Goal: Use online tool/utility: Utilize a website feature to perform a specific function

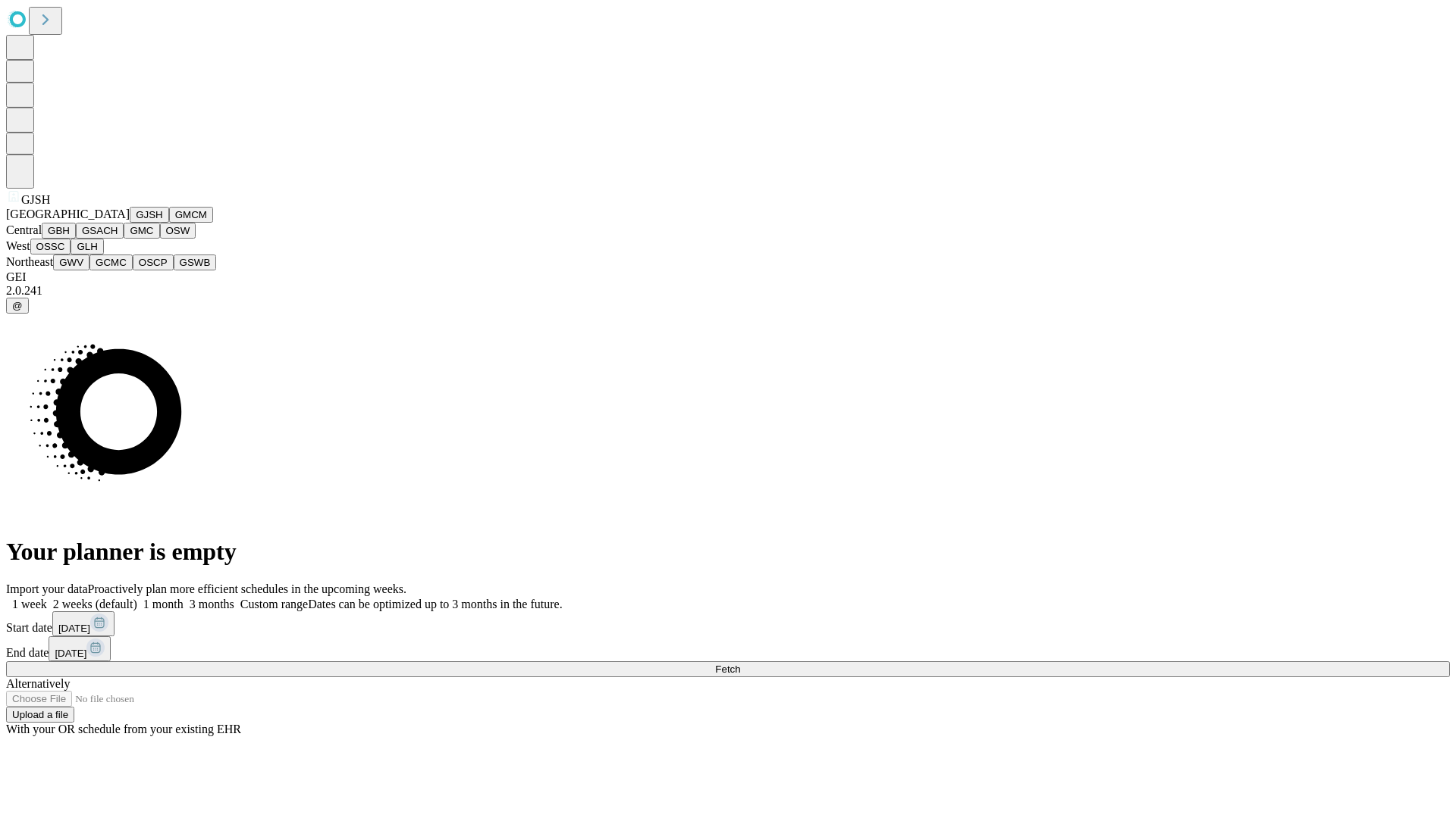
click at [129, 223] on button "GJSH" at bounding box center [149, 215] width 39 height 16
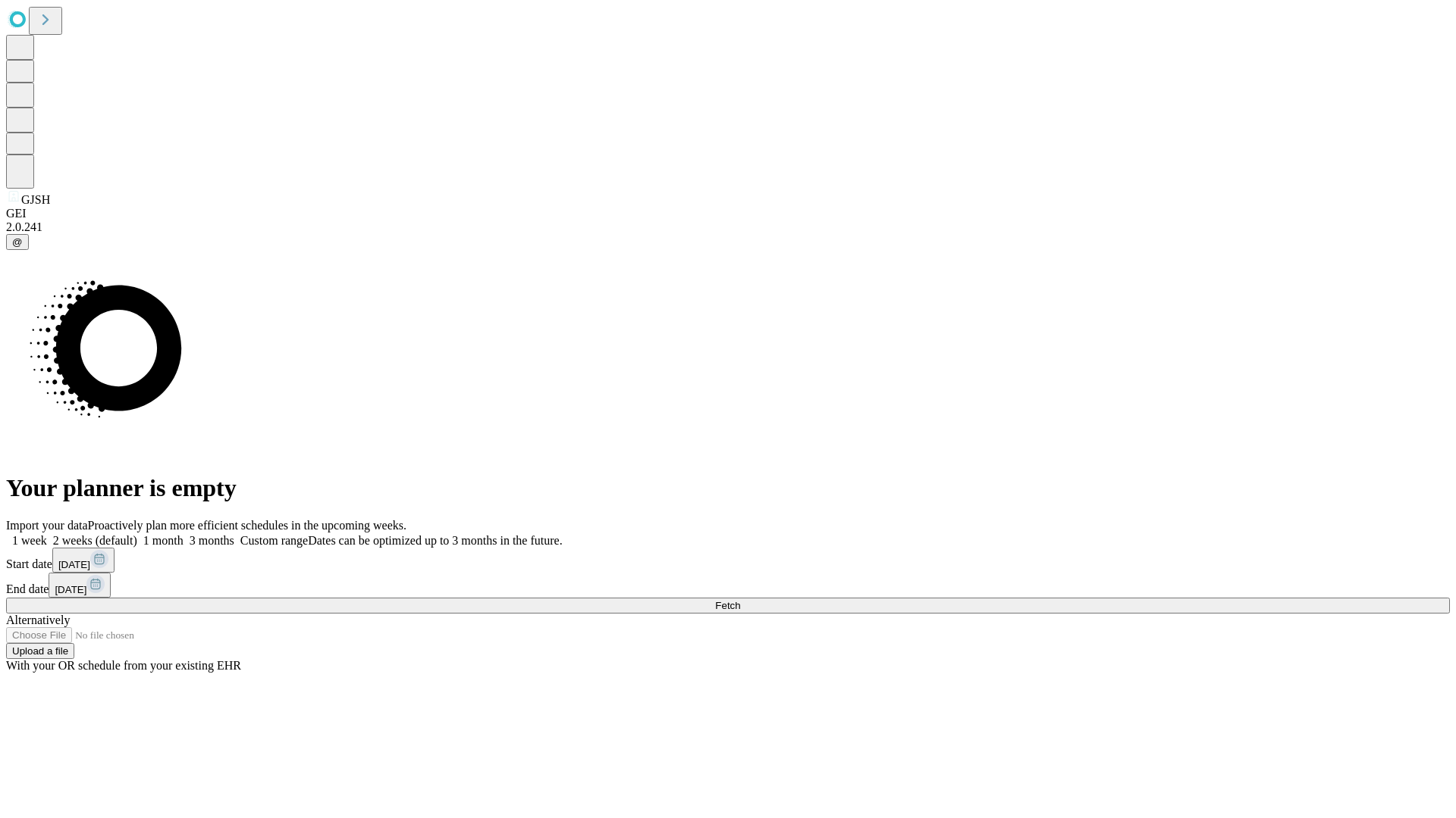
click at [47, 535] on label "1 week" at bounding box center [27, 541] width 41 height 12
click at [740, 601] on span "Fetch" at bounding box center [728, 606] width 25 height 12
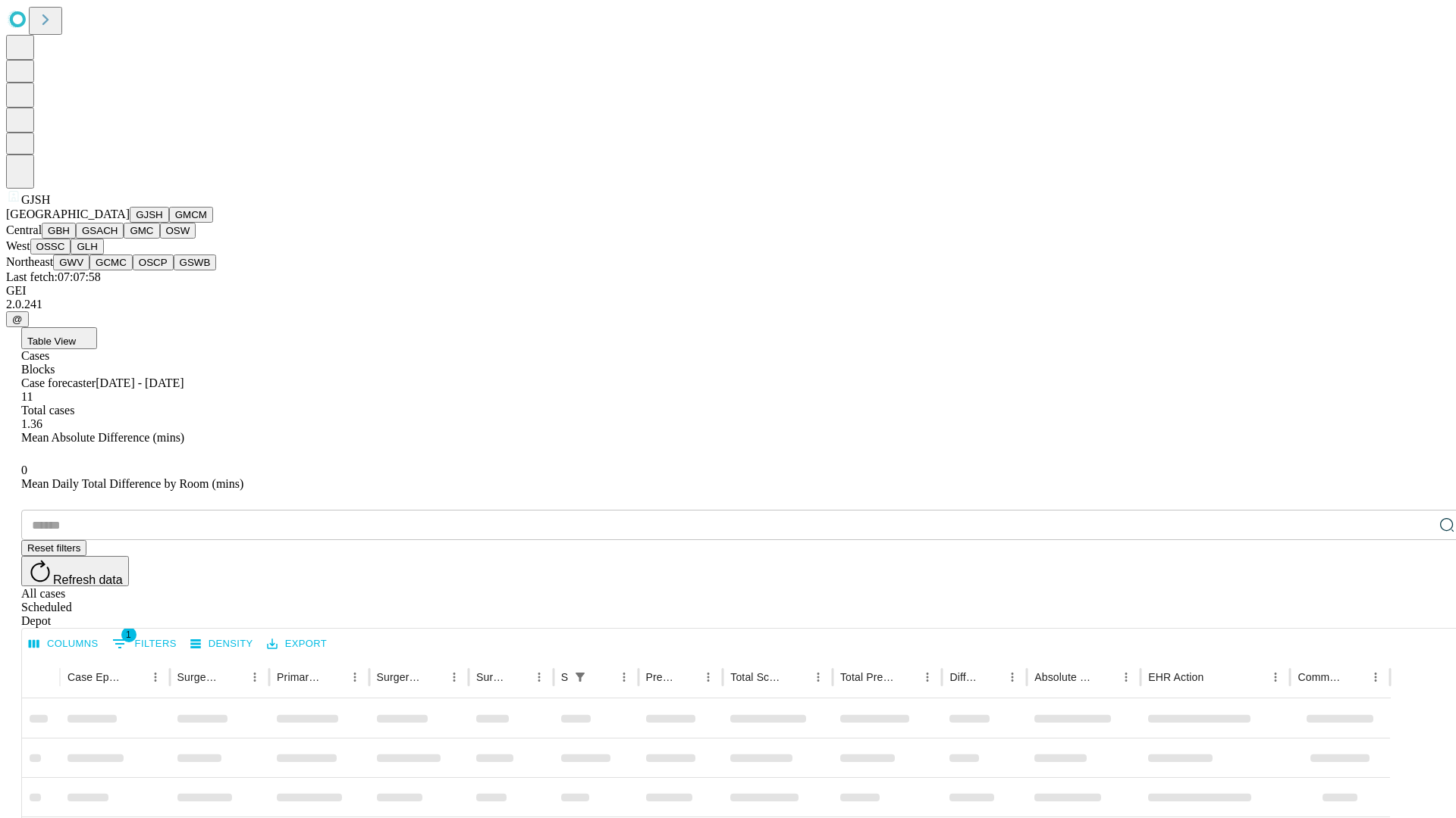
click at [169, 223] on button "GMCM" at bounding box center [191, 215] width 44 height 16
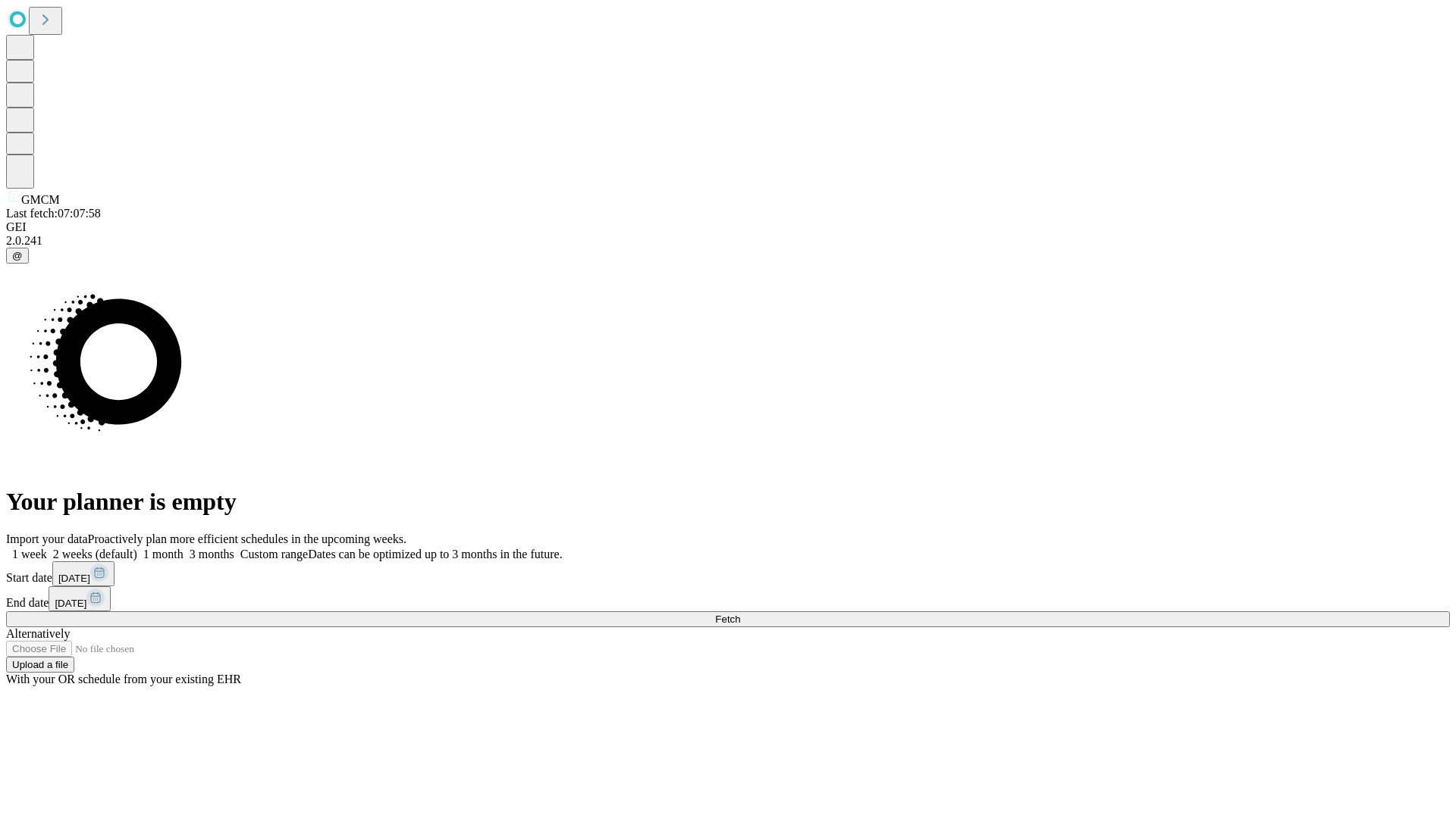
click at [47, 548] on label "1 week" at bounding box center [27, 554] width 41 height 12
click at [740, 614] on span "Fetch" at bounding box center [728, 619] width 25 height 12
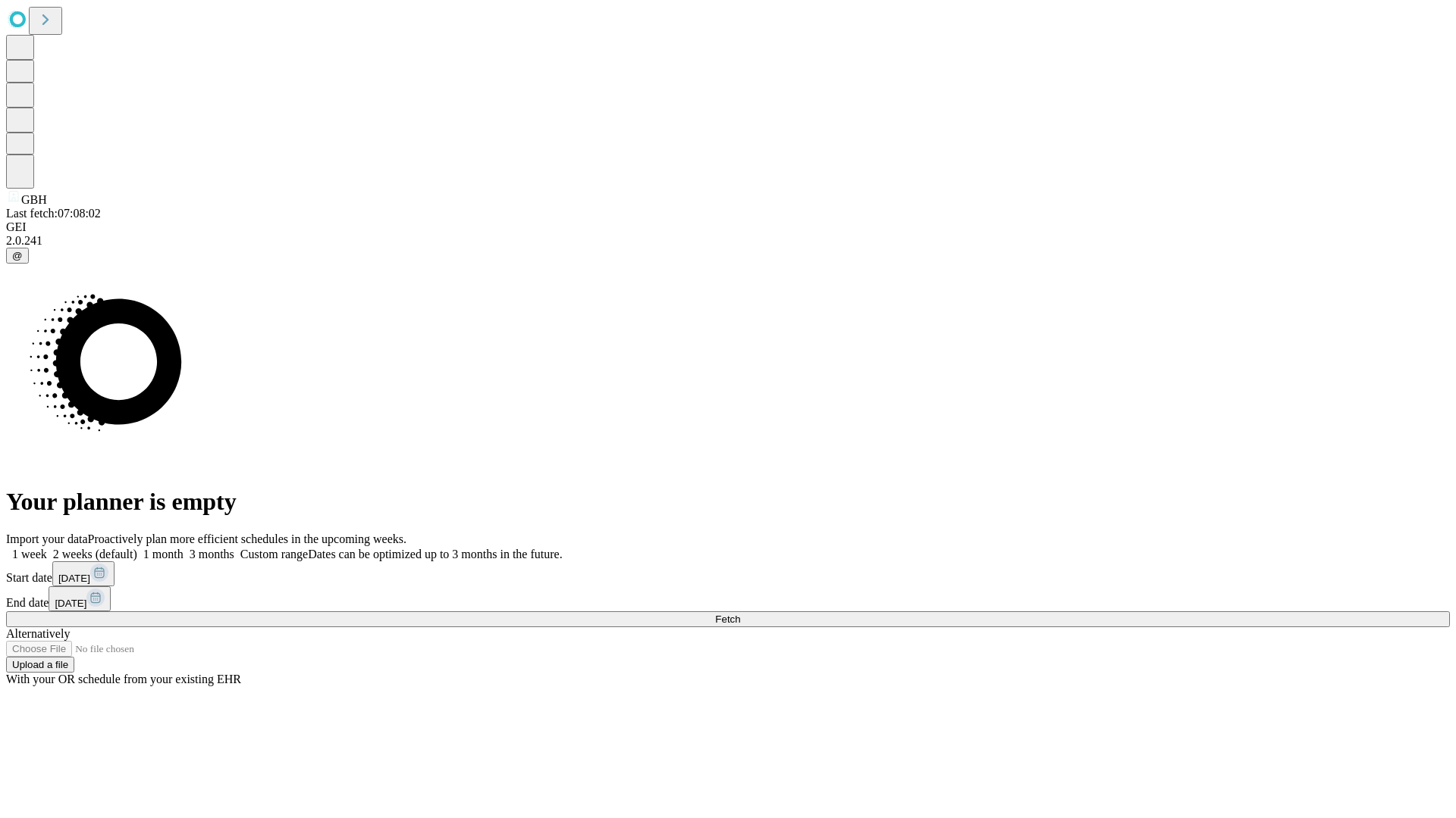
click at [740, 614] on span "Fetch" at bounding box center [728, 619] width 25 height 12
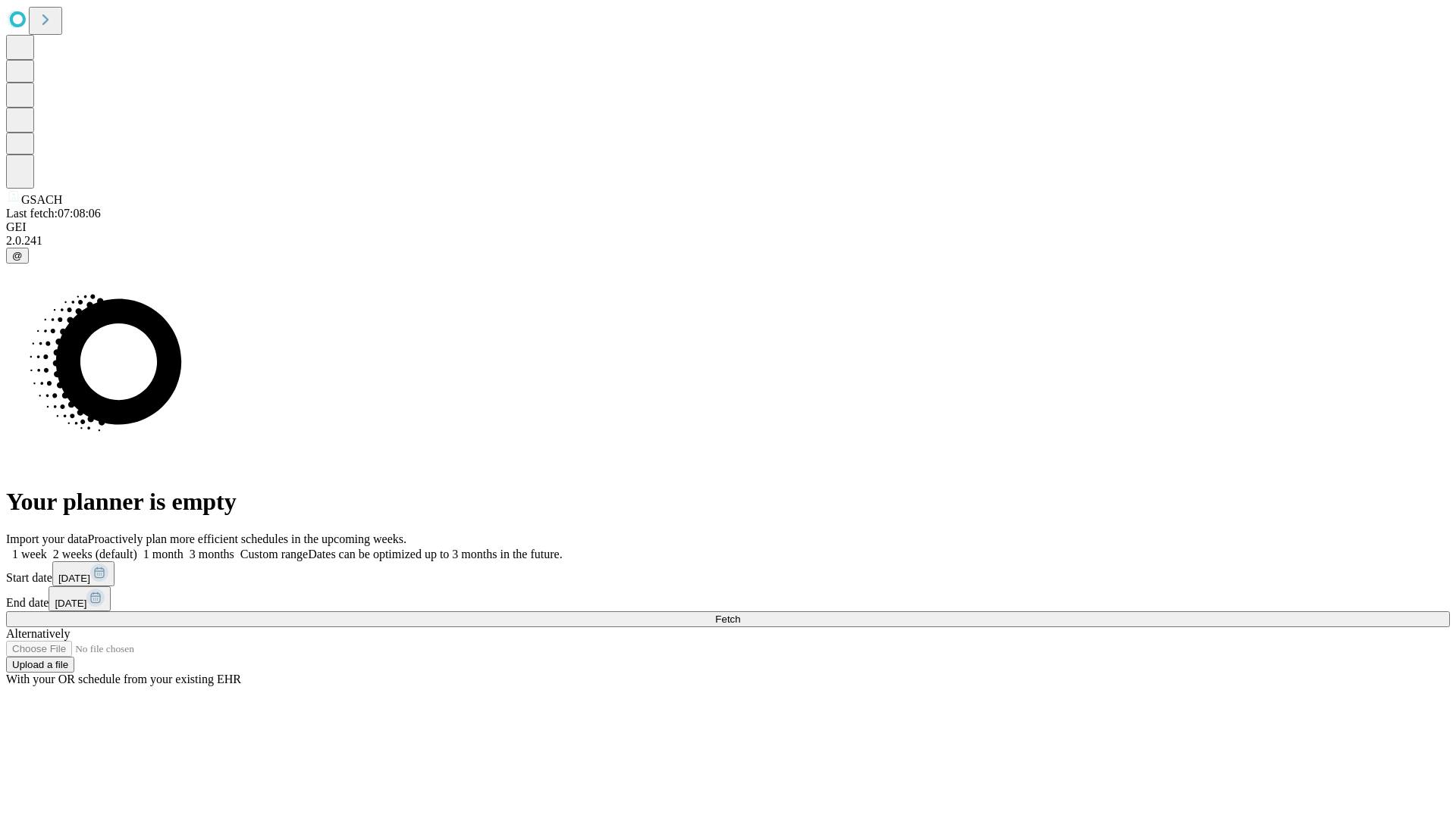
click at [740, 614] on span "Fetch" at bounding box center [728, 619] width 25 height 12
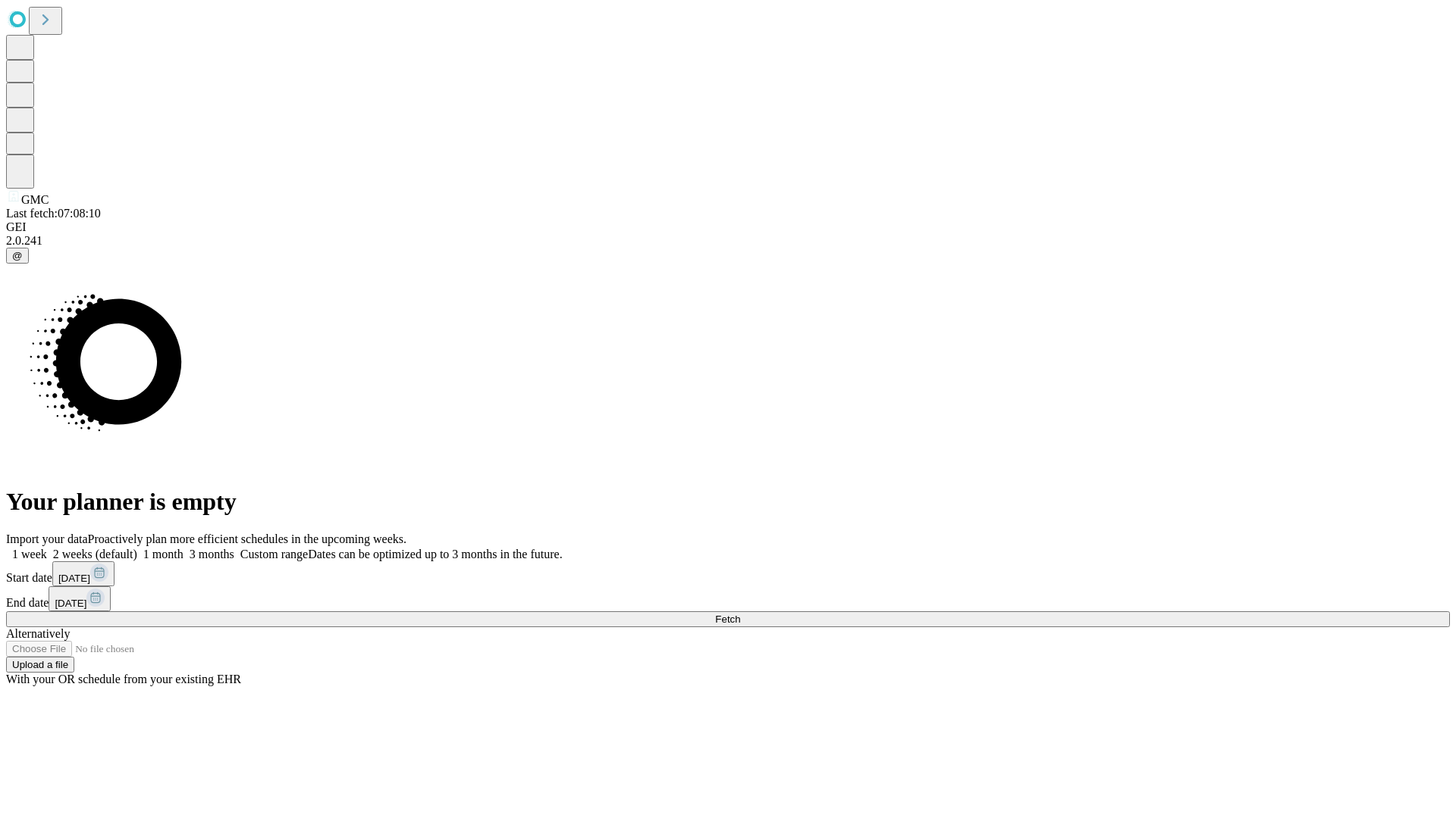
click at [47, 548] on label "1 week" at bounding box center [27, 554] width 41 height 12
click at [740, 614] on span "Fetch" at bounding box center [728, 619] width 25 height 12
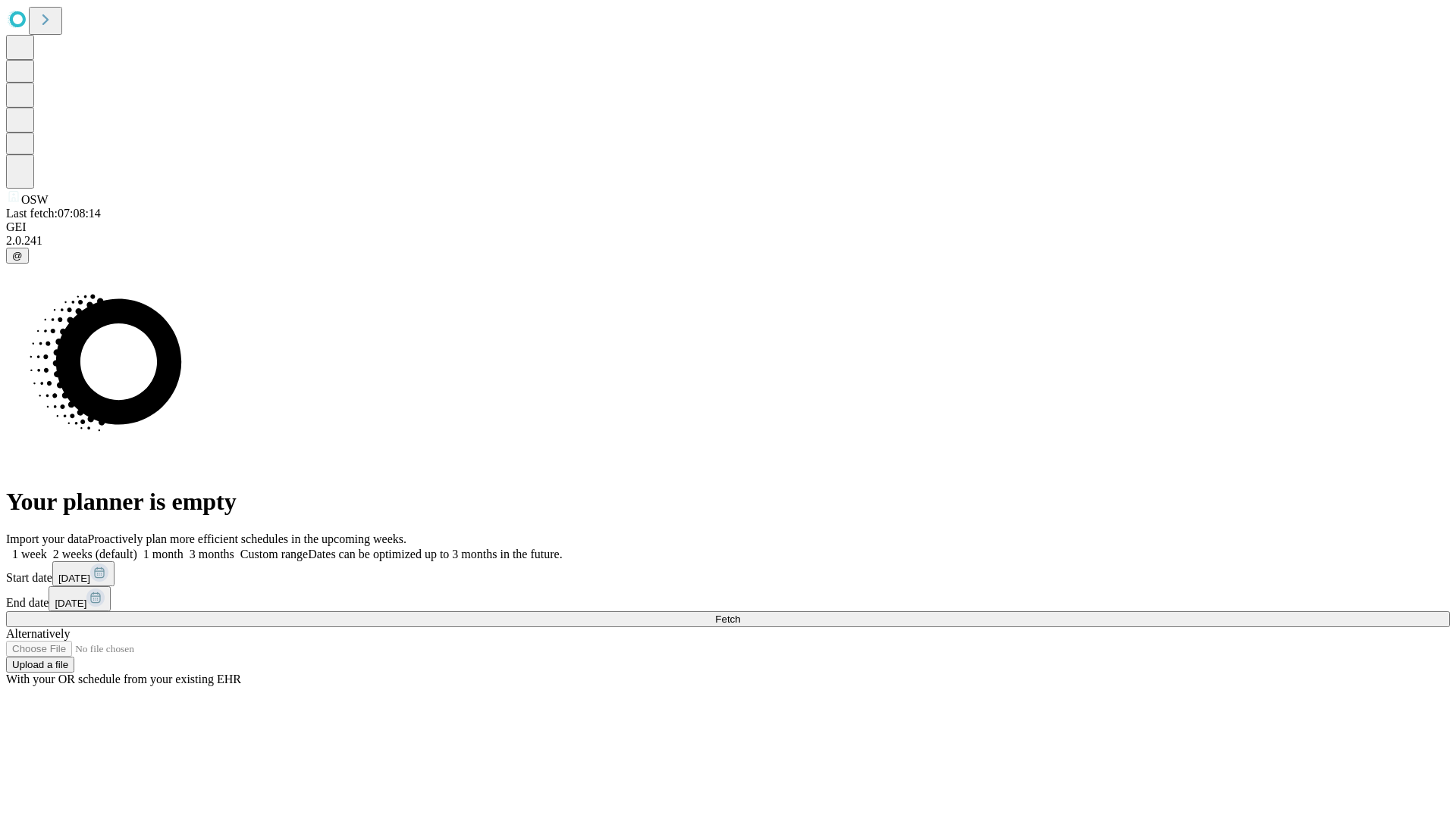
click at [740, 614] on span "Fetch" at bounding box center [728, 619] width 25 height 12
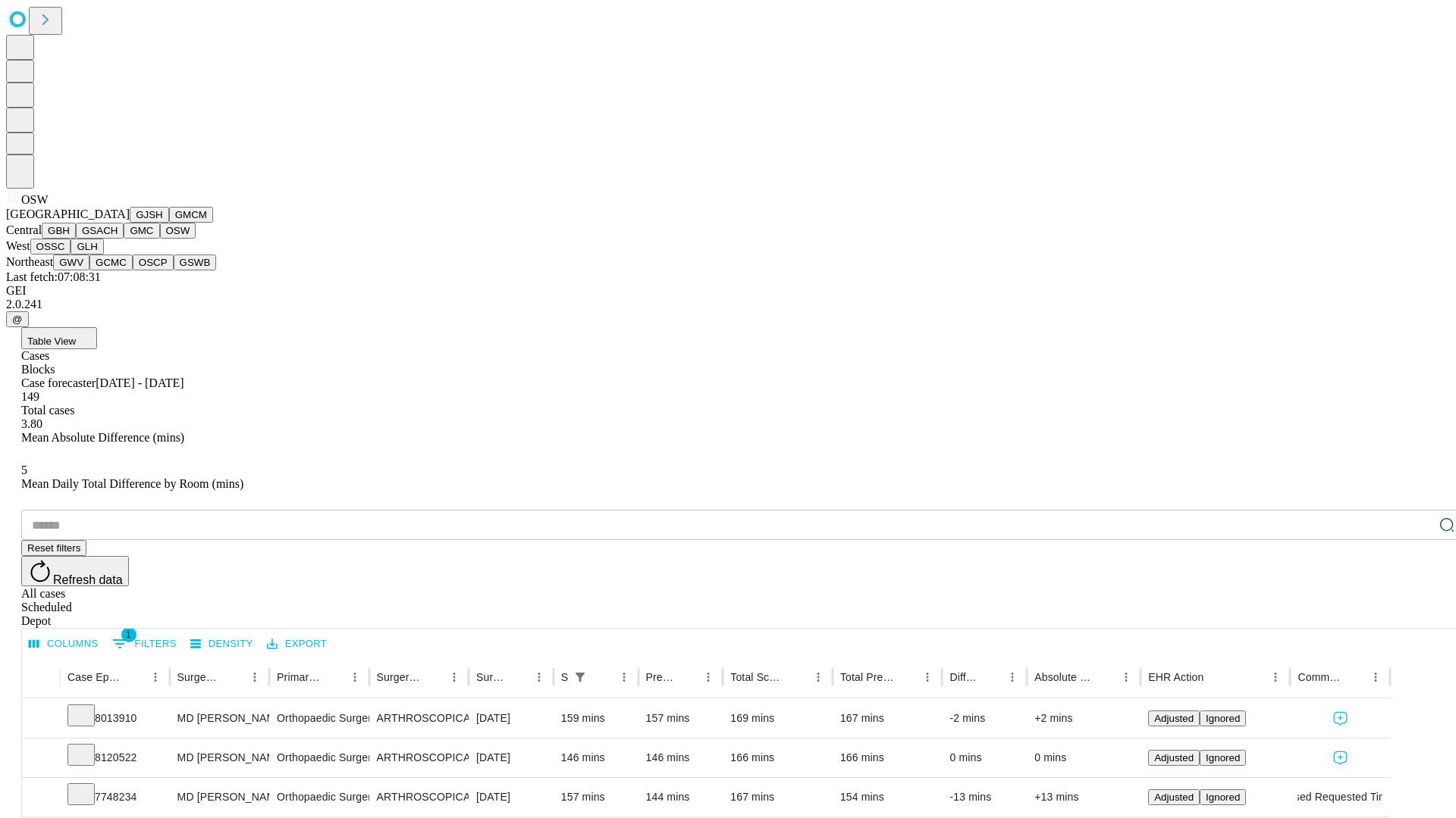
click at [71, 255] on button "OSSC" at bounding box center [51, 247] width 41 height 16
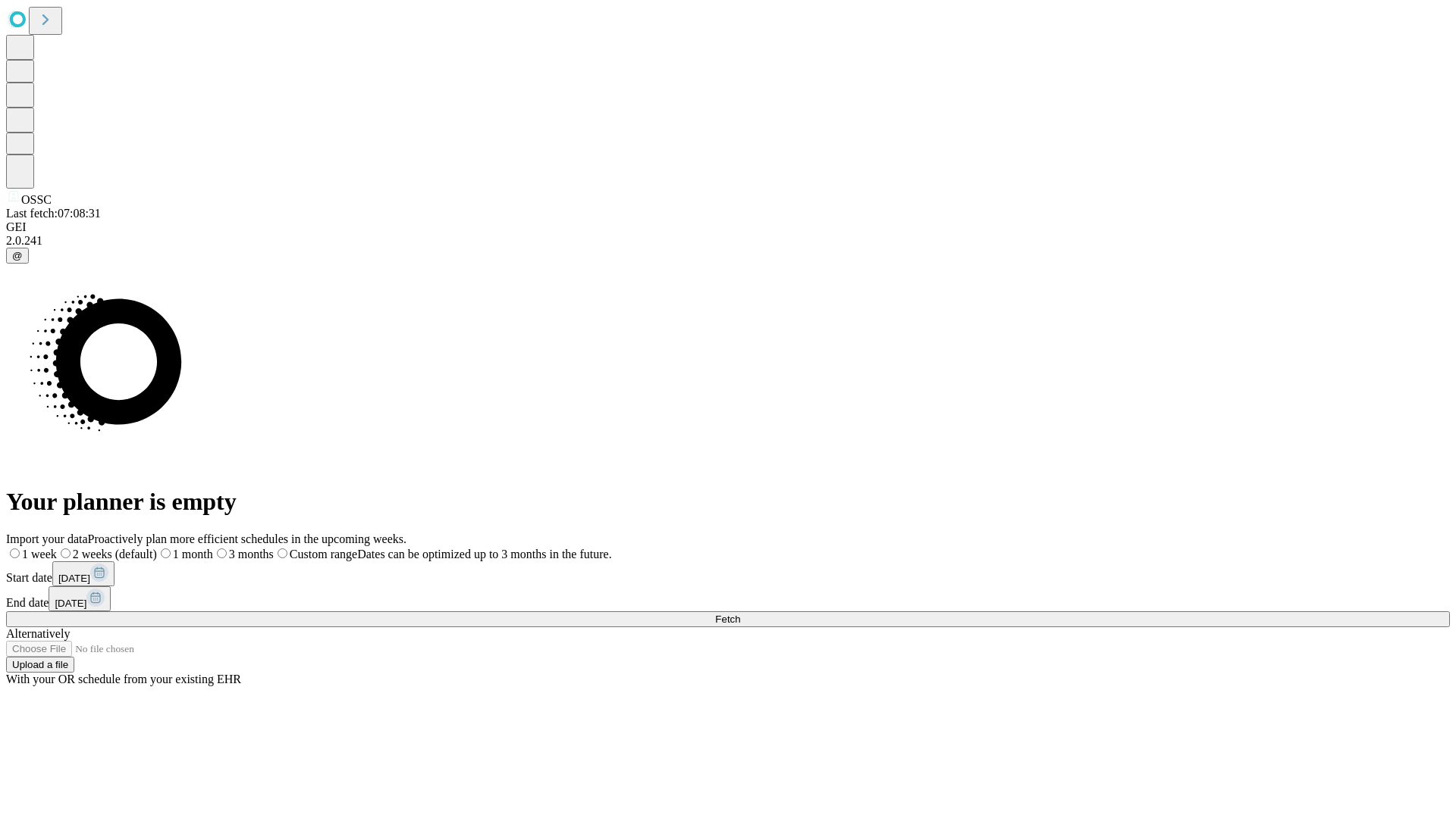
click at [740, 614] on span "Fetch" at bounding box center [728, 619] width 25 height 12
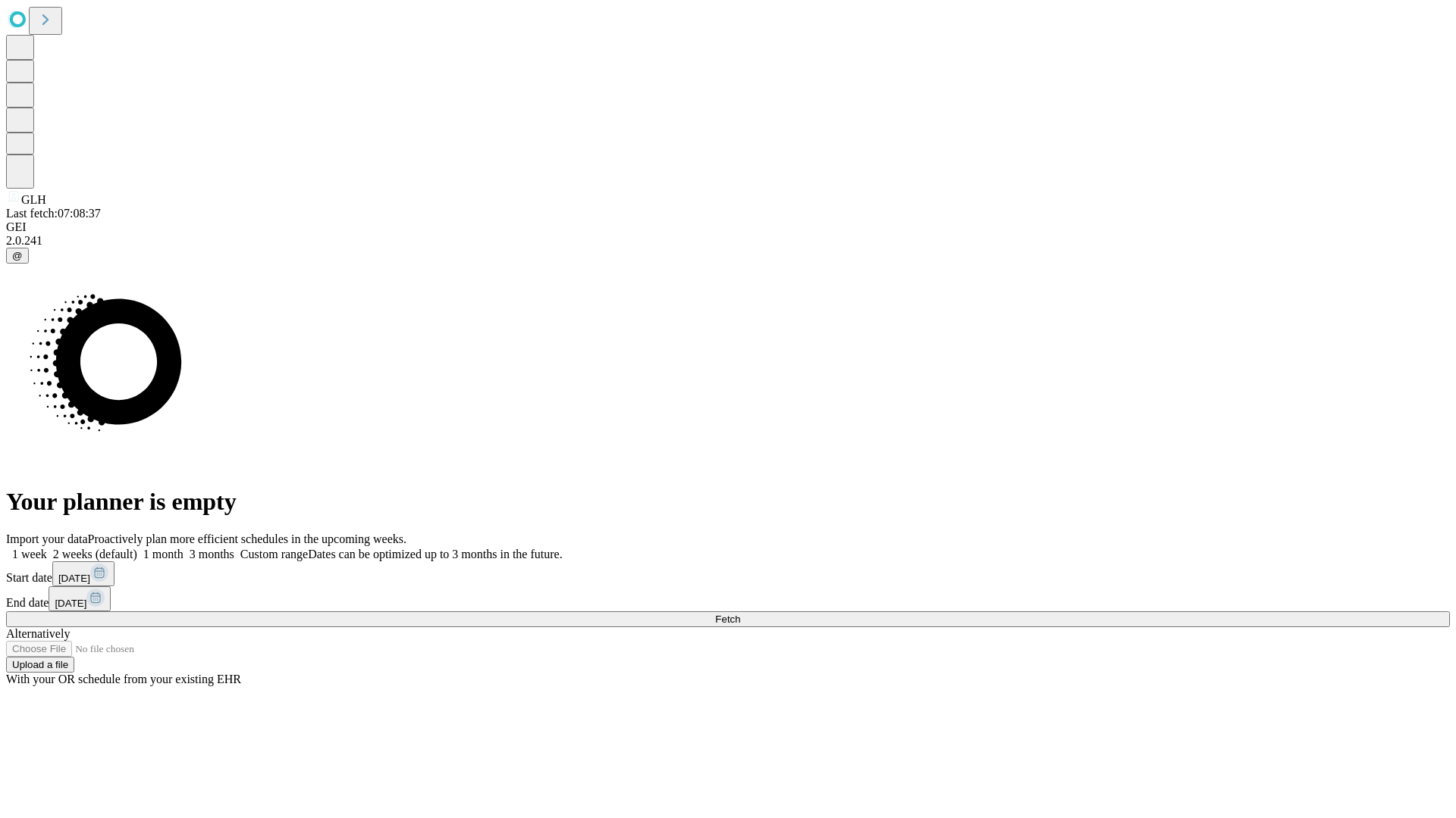
click at [740, 614] on span "Fetch" at bounding box center [728, 619] width 25 height 12
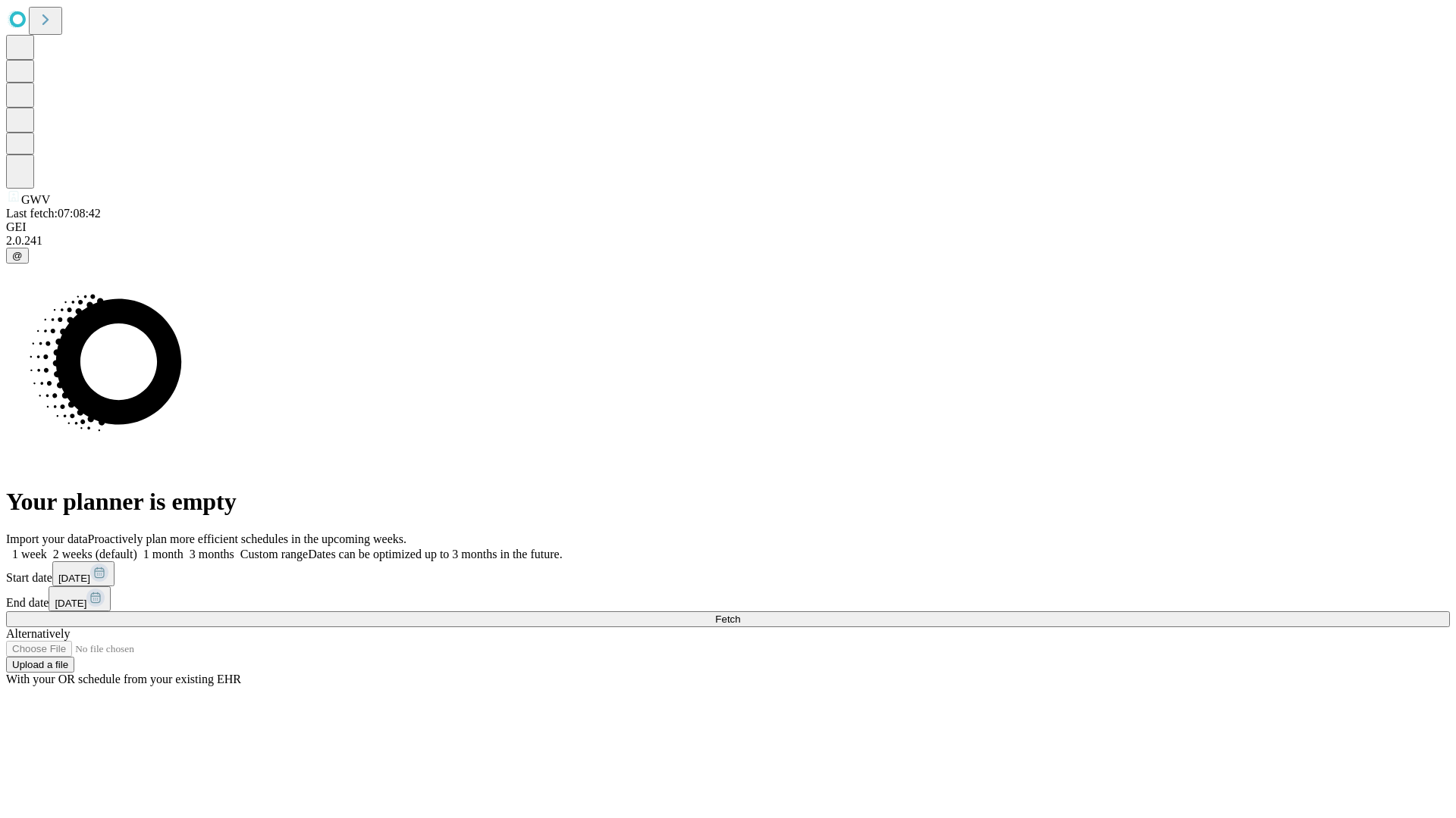
click at [47, 548] on label "1 week" at bounding box center [27, 554] width 41 height 12
click at [740, 614] on span "Fetch" at bounding box center [728, 619] width 25 height 12
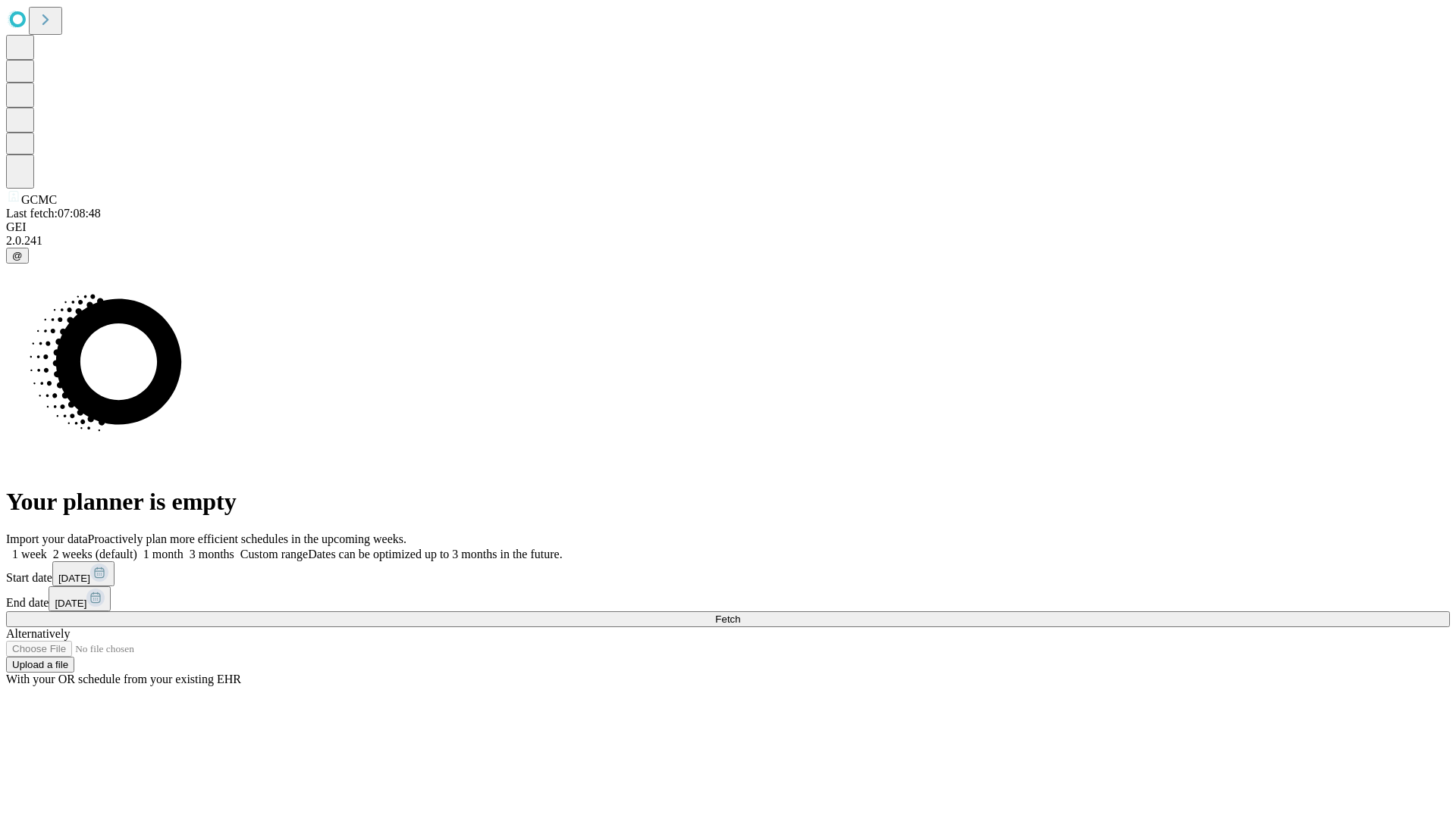
click at [47, 548] on label "1 week" at bounding box center [27, 554] width 41 height 12
click at [740, 614] on span "Fetch" at bounding box center [728, 619] width 25 height 12
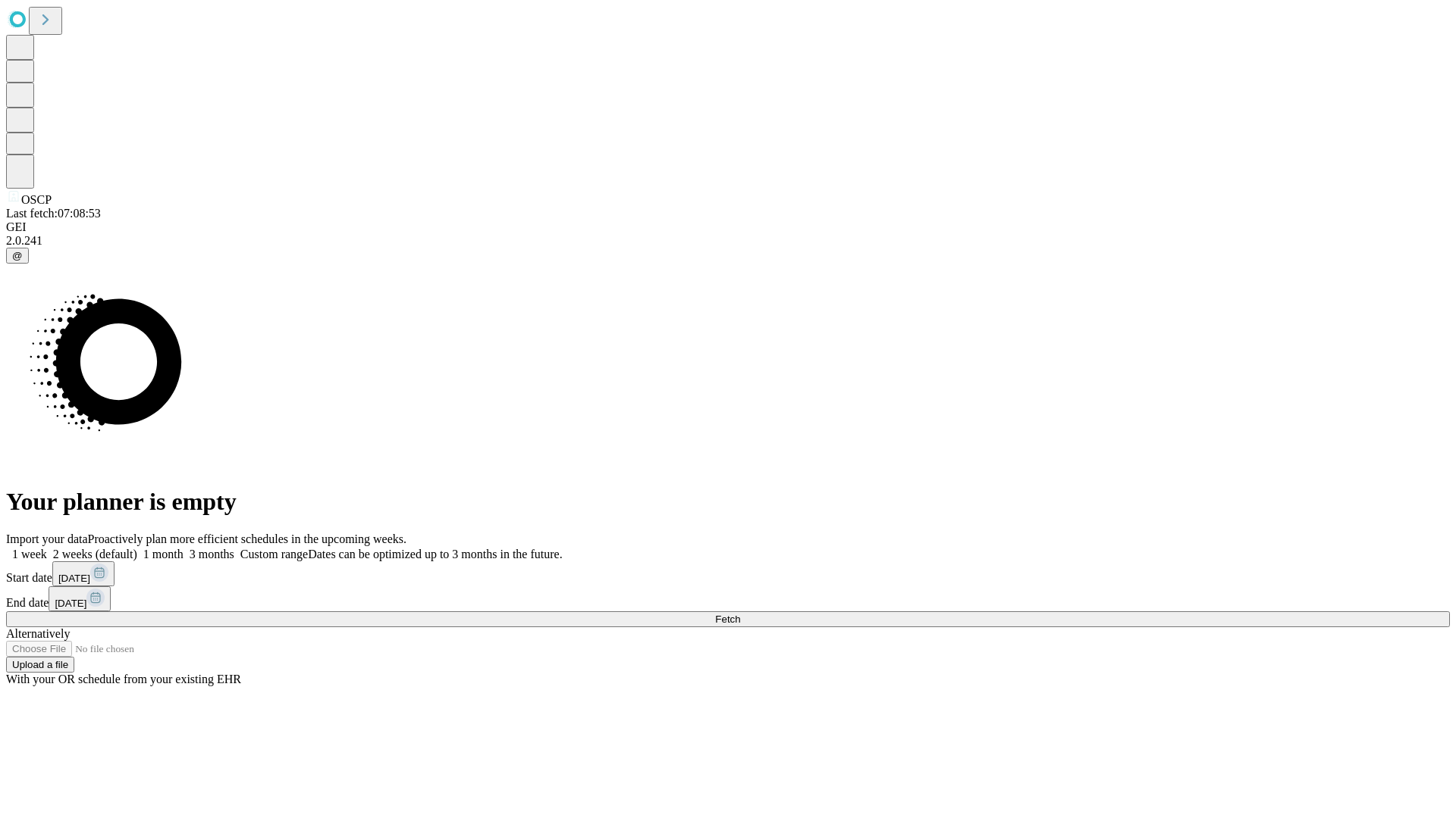
click at [47, 548] on label "1 week" at bounding box center [27, 554] width 41 height 12
click at [740, 614] on span "Fetch" at bounding box center [728, 619] width 25 height 12
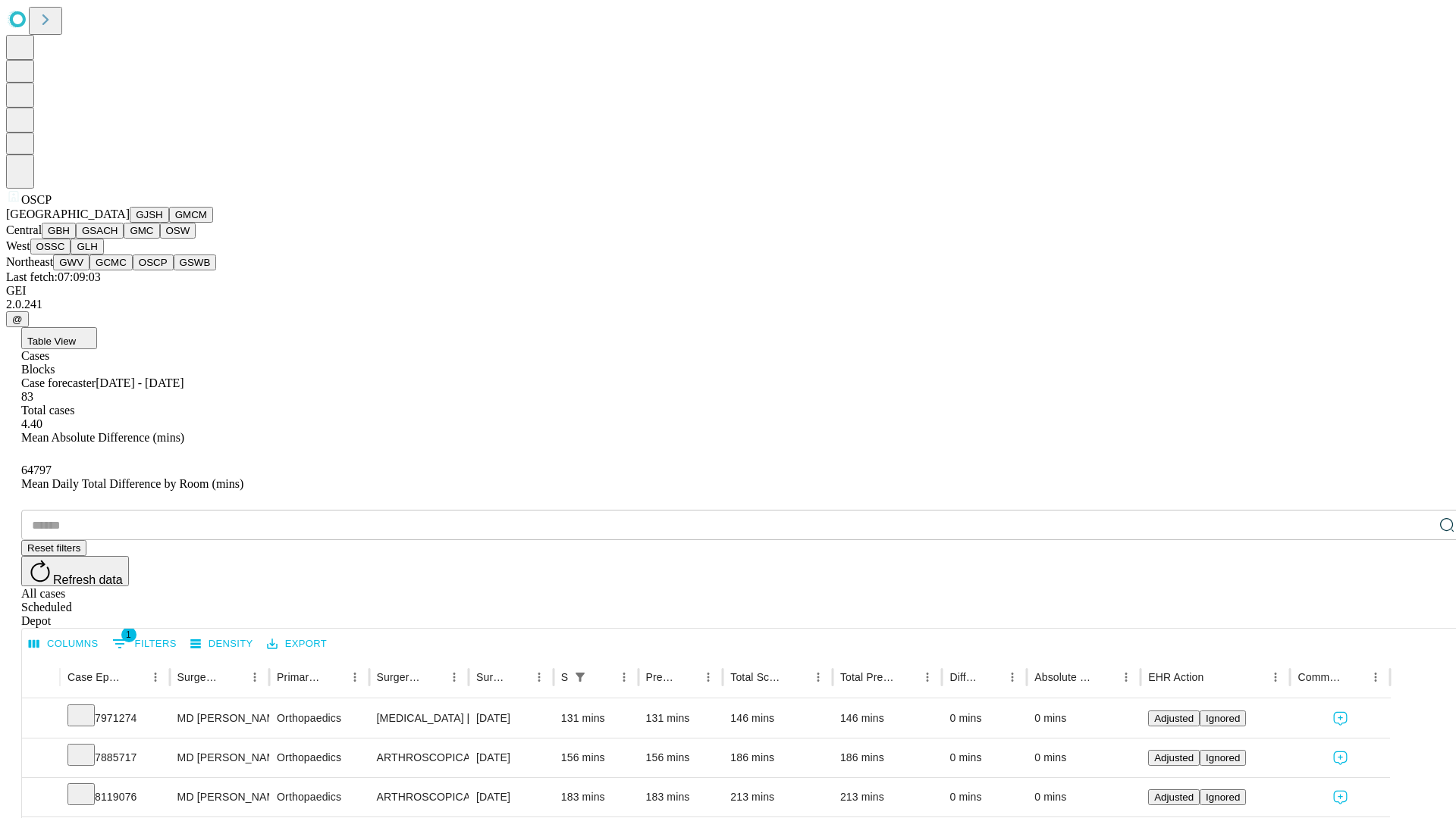
click at [174, 271] on button "GSWB" at bounding box center [195, 263] width 43 height 16
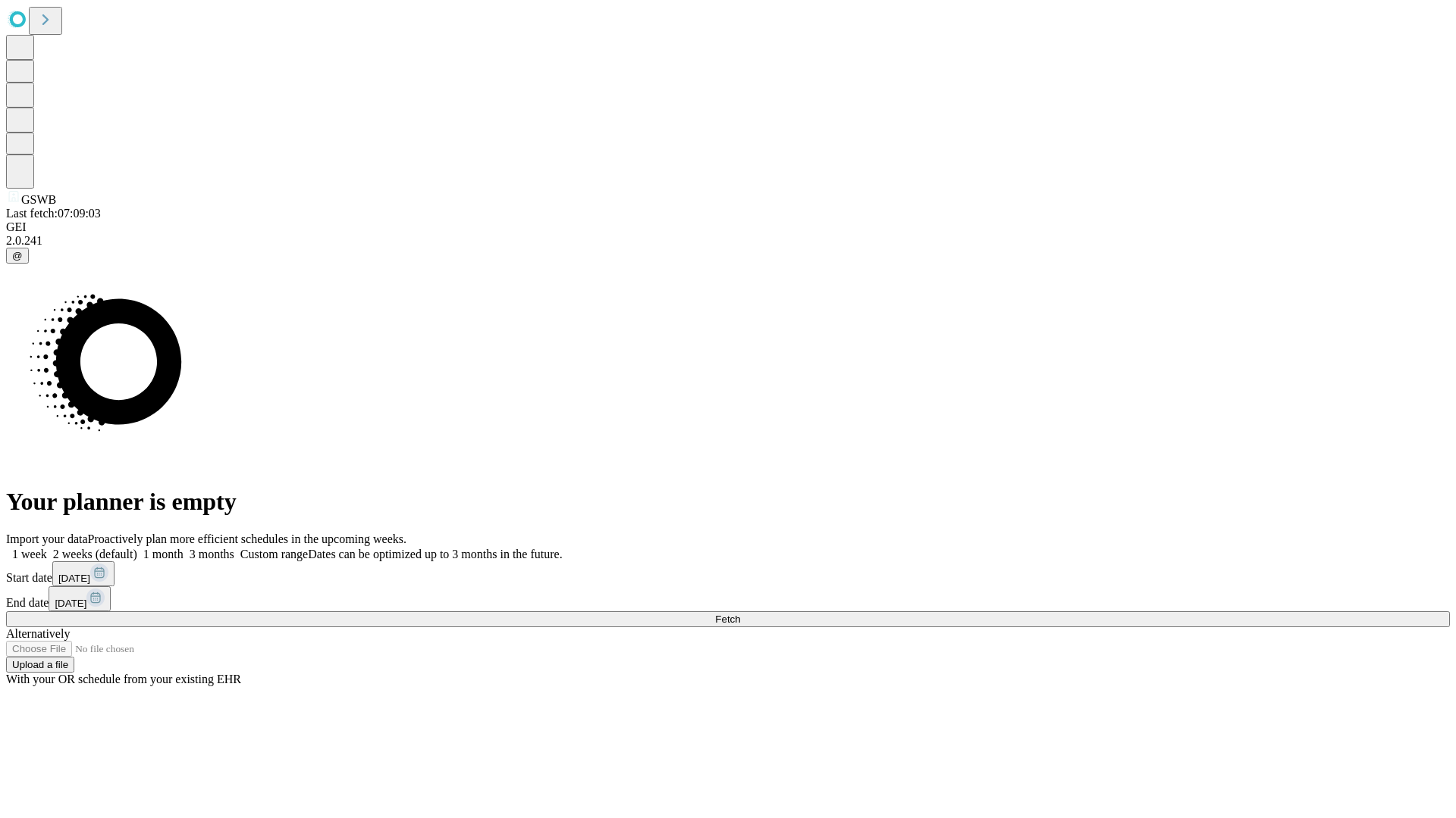
click at [47, 548] on label "1 week" at bounding box center [27, 554] width 41 height 12
click at [740, 614] on span "Fetch" at bounding box center [728, 619] width 25 height 12
